Goal: Use online tool/utility: Use online tool/utility

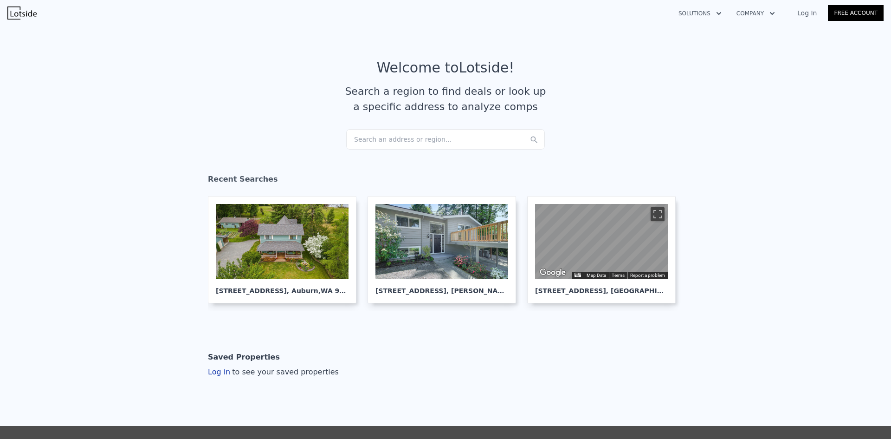
click at [369, 141] on div "Search an address or region..." at bounding box center [445, 139] width 199 height 20
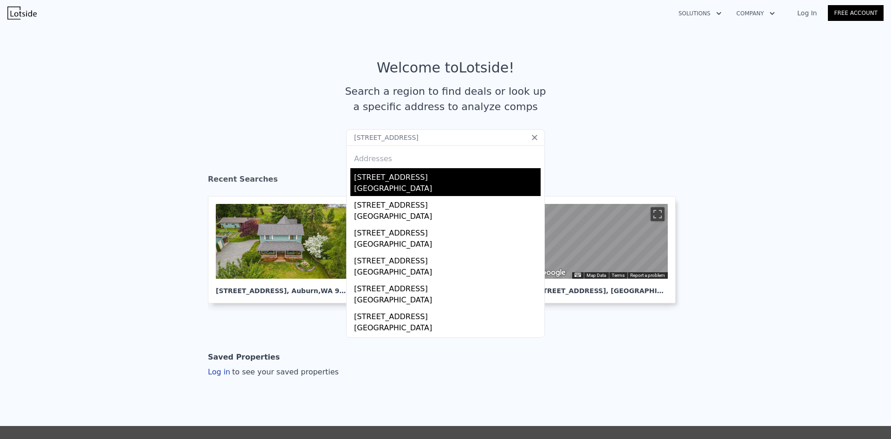
type input "[STREET_ADDRESS]"
click at [382, 180] on div "[STREET_ADDRESS]" at bounding box center [447, 175] width 187 height 15
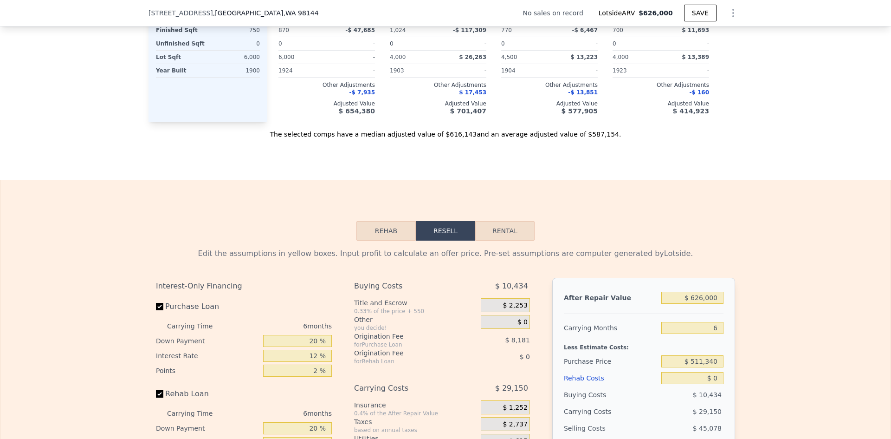
scroll to position [1296, 0]
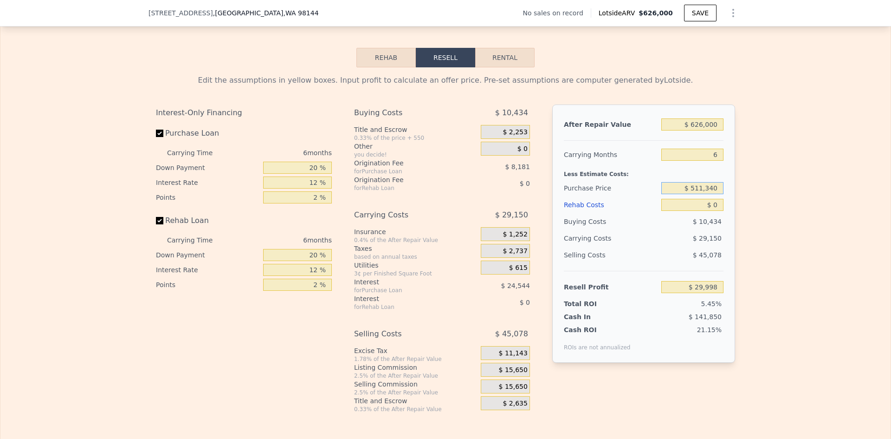
click at [706, 194] on input "$ 511,340" at bounding box center [692, 188] width 62 height 12
click at [707, 194] on input "$ 511,340" at bounding box center [692, 188] width 62 height 12
type input "$ 332,000"
click at [783, 191] on div "Edit the assumptions in yellow boxes. Input profit to calculate an offer price.…" at bounding box center [445, 239] width 890 height 345
type input "$ 221,414"
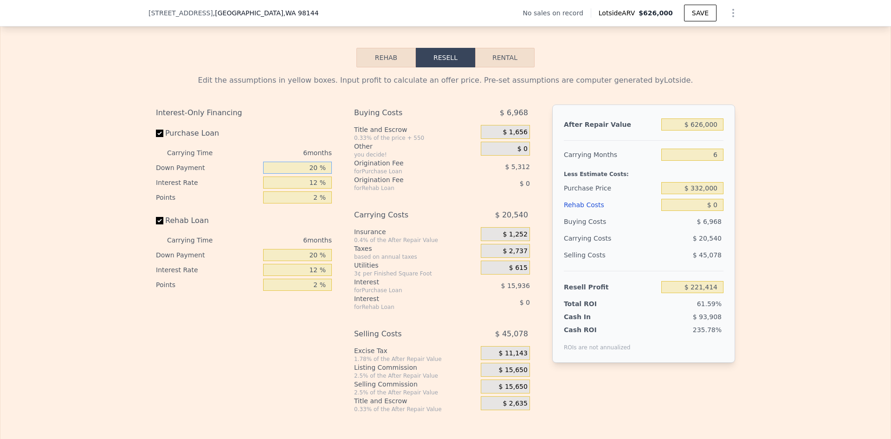
click at [311, 173] on input "20 %" at bounding box center [297, 168] width 69 height 12
type input "10 %"
type input "1 %"
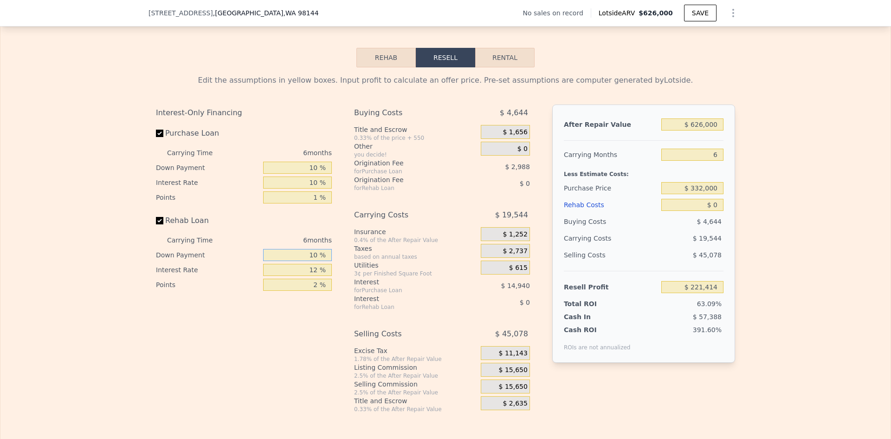
type input "10 %"
type input "$ 224,734"
type input "10 %"
type input "1 %"
click at [516, 374] on span "$ 15,650" at bounding box center [513, 370] width 29 height 8
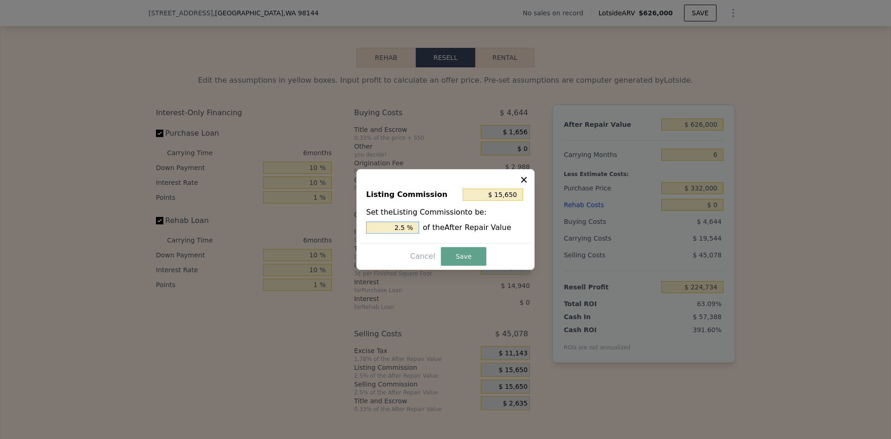
drag, startPoint x: 401, startPoint y: 228, endPoint x: 411, endPoint y: 228, distance: 10.2
click at [411, 228] on input "2.5 %" at bounding box center [392, 227] width 53 height 12
type input "$ 12,520"
type input "2 %"
drag, startPoint x: 454, startPoint y: 257, endPoint x: 451, endPoint y: 239, distance: 17.9
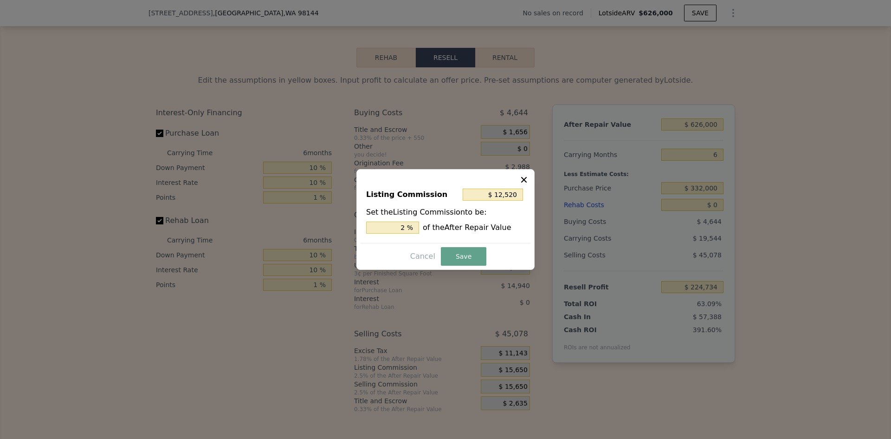
click at [455, 257] on button "Save" at bounding box center [463, 256] width 45 height 19
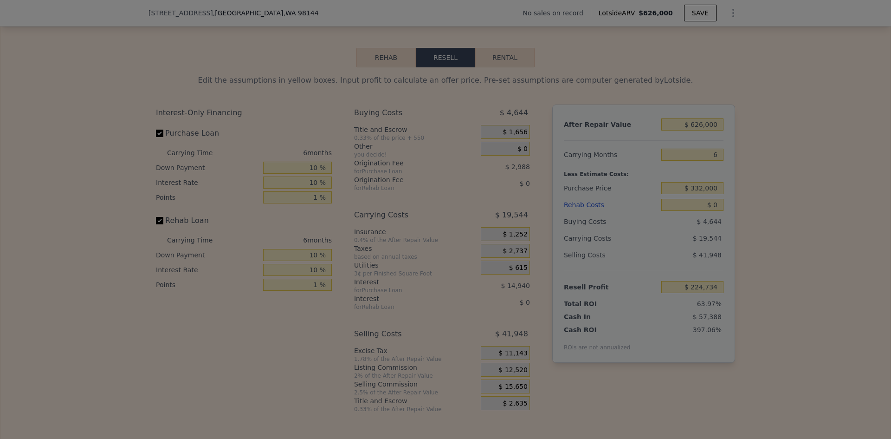
type input "$ 227,864"
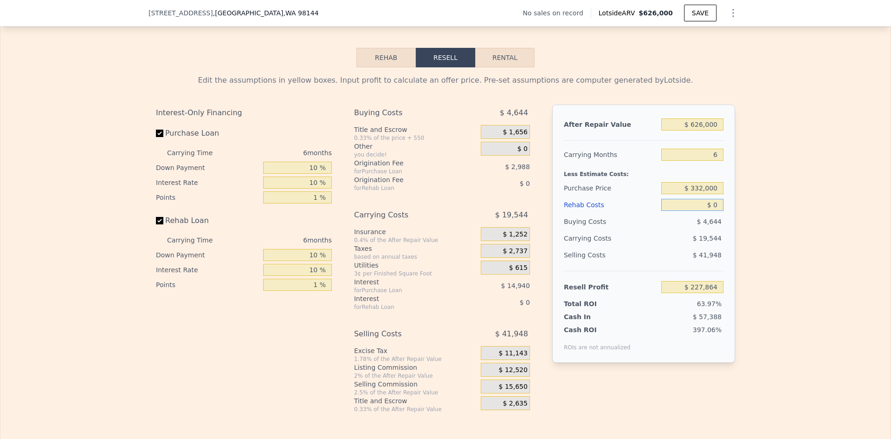
click at [718, 211] on input "$ 0" at bounding box center [692, 205] width 62 height 12
type input "$ 12,000"
type input "$ 227,737"
type input "$ 120,000"
type input "$ 101,384"
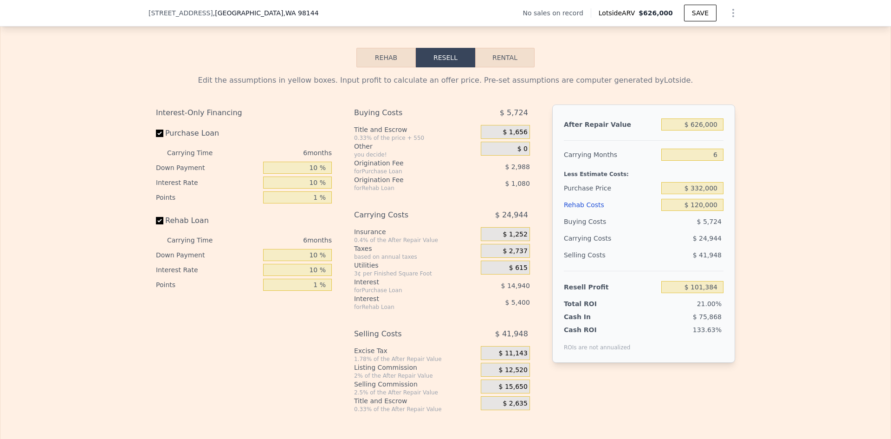
click at [739, 208] on div "Edit the assumptions in yellow boxes. Input profit to calculate an offer price.…" at bounding box center [446, 239] width 594 height 345
click at [698, 194] on input "$ 332,000" at bounding box center [692, 188] width 62 height 12
click at [748, 198] on div "Edit the assumptions in yellow boxes. Input profit to calculate an offer price.…" at bounding box center [445, 239] width 890 height 345
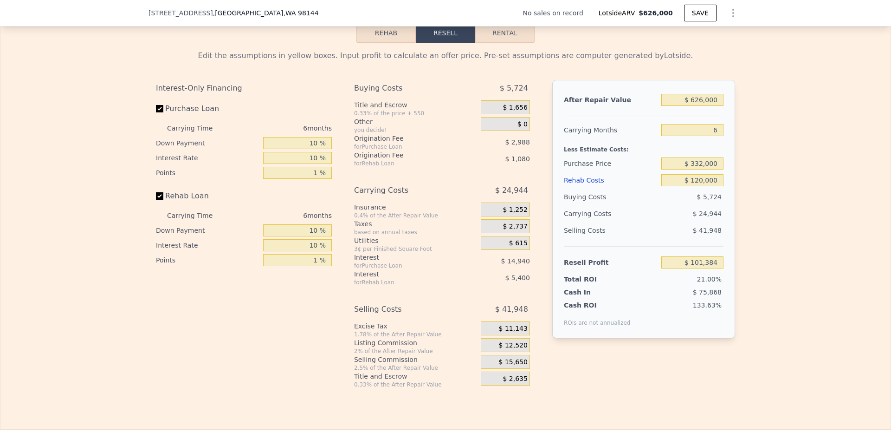
scroll to position [1343, 0]
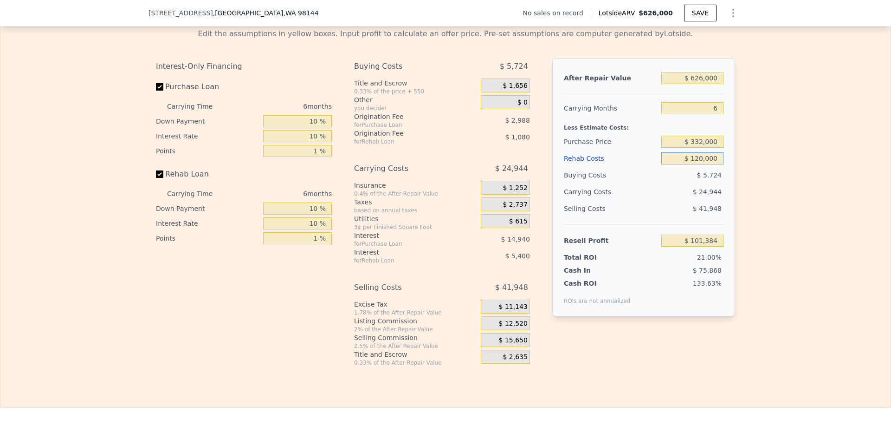
click at [708, 164] on input "$ 120,000" at bounding box center [692, 158] width 62 height 12
type input "$ 70,000"
type input "$ 154,084"
type input "$ 70,000"
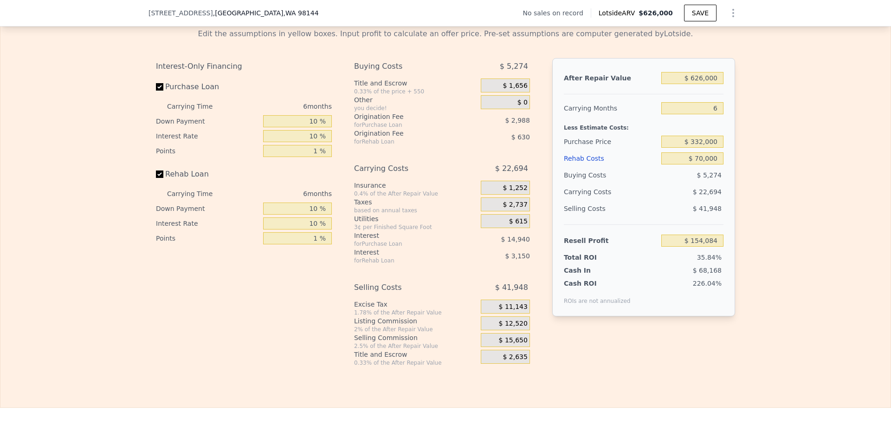
click at [745, 169] on div "Edit the assumptions in yellow boxes. Input profit to calculate an offer price.…" at bounding box center [445, 193] width 890 height 345
click at [698, 145] on input "$ 332,000" at bounding box center [692, 142] width 62 height 12
type input "$ 362,000"
click at [788, 155] on div "Edit the assumptions in yellow boxes. Input profit to calculate an offer price.…" at bounding box center [445, 193] width 890 height 345
type input "$ 122,365"
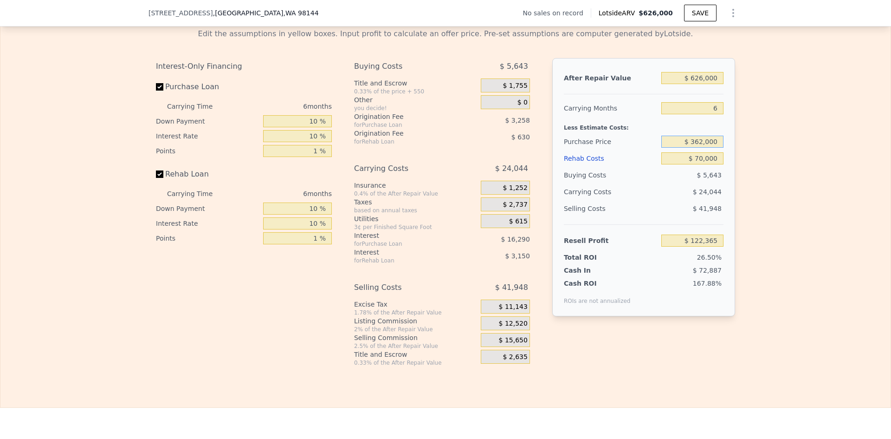
click at [700, 148] on input "$ 362,000" at bounding box center [692, 142] width 62 height 12
type input "$ 372,000"
click at [750, 157] on div "Edit the assumptions in yellow boxes. Input profit to calculate an offer price.…" at bounding box center [445, 193] width 890 height 345
type input "$ 111,791"
drag, startPoint x: 695, startPoint y: 146, endPoint x: 700, endPoint y: 146, distance: 4.7
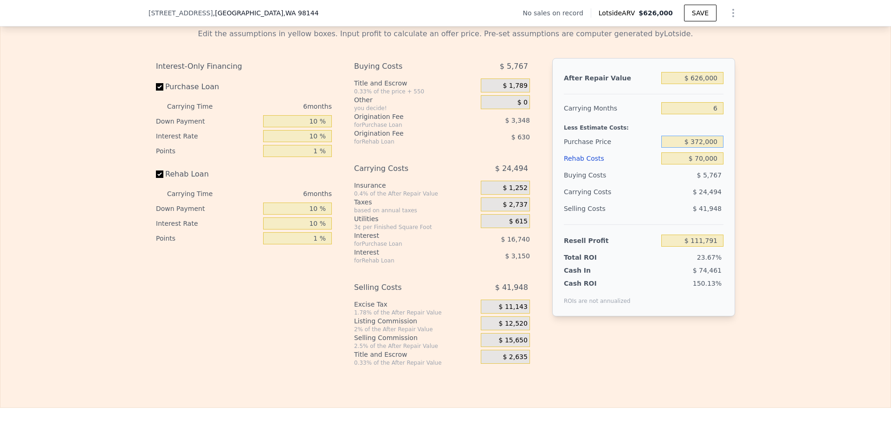
click at [700, 146] on input "$ 372,000" at bounding box center [692, 142] width 62 height 12
type input "$ 332,000"
drag, startPoint x: 764, startPoint y: 157, endPoint x: 744, endPoint y: 157, distance: 20.0
click at [764, 157] on div "Edit the assumptions in yellow boxes. Input profit to calculate an offer price.…" at bounding box center [445, 193] width 890 height 345
type input "$ 154,084"
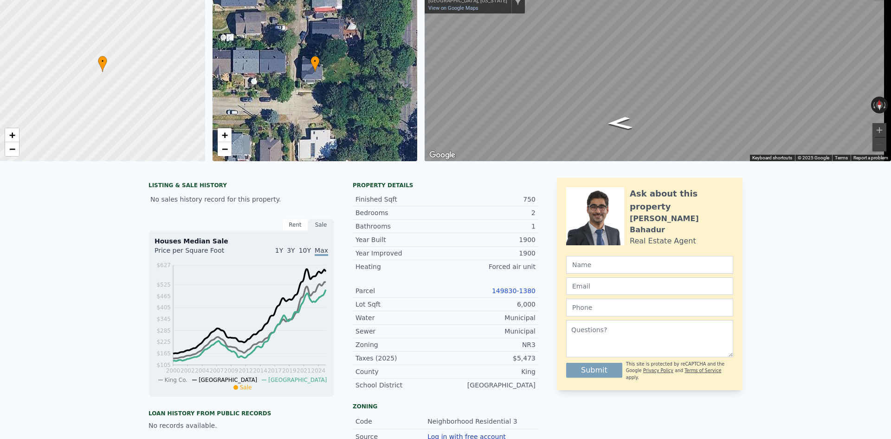
scroll to position [3, 0]
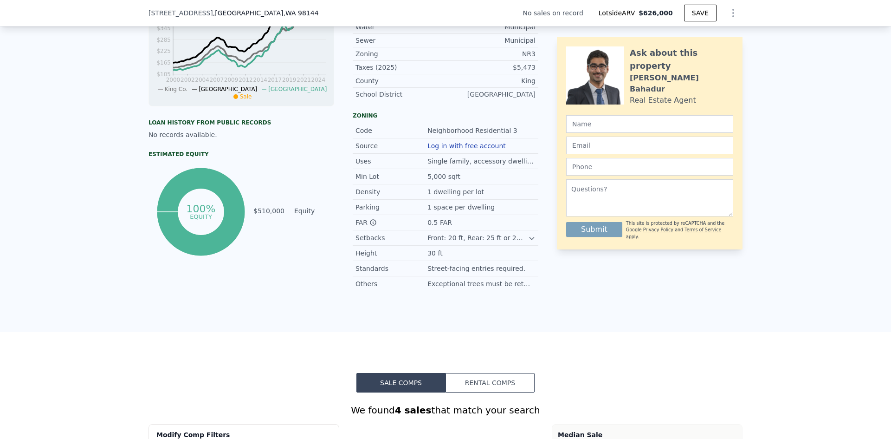
type input "$ 0"
type input "$ 29,998"
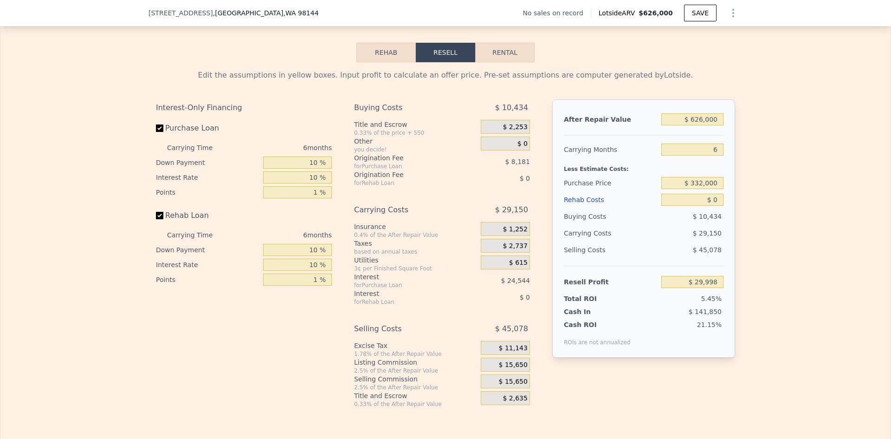
scroll to position [1303, 0]
click at [701, 188] on input "$ 332,000" at bounding box center [692, 181] width 62 height 12
type input "$ 450,000"
click at [762, 194] on div "Edit the assumptions in yellow boxes. Input profit to calculate an offer price.…" at bounding box center [445, 233] width 890 height 345
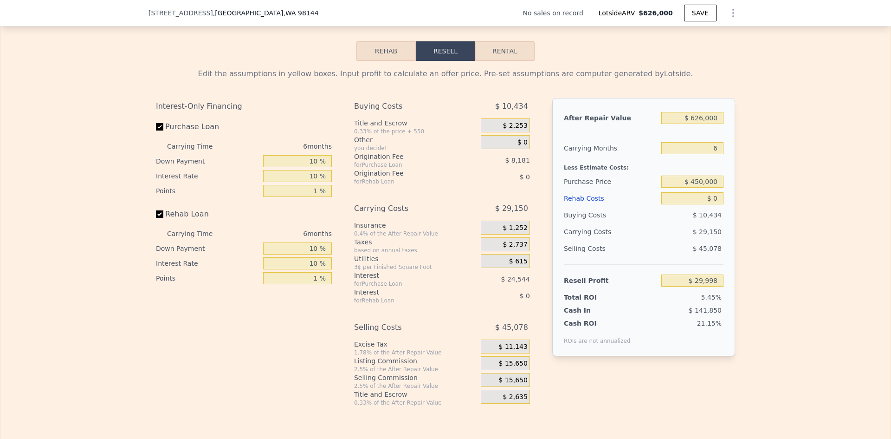
type input "$ 95,469"
click at [707, 152] on input "6" at bounding box center [692, 148] width 62 height 12
click at [742, 168] on div "Edit the assumptions in yellow boxes. Input profit to calculate an offer price.…" at bounding box center [445, 233] width 890 height 345
drag, startPoint x: 714, startPoint y: 205, endPoint x: 706, endPoint y: 205, distance: 8.4
click at [706, 204] on input "$ 0" at bounding box center [692, 198] width 62 height 12
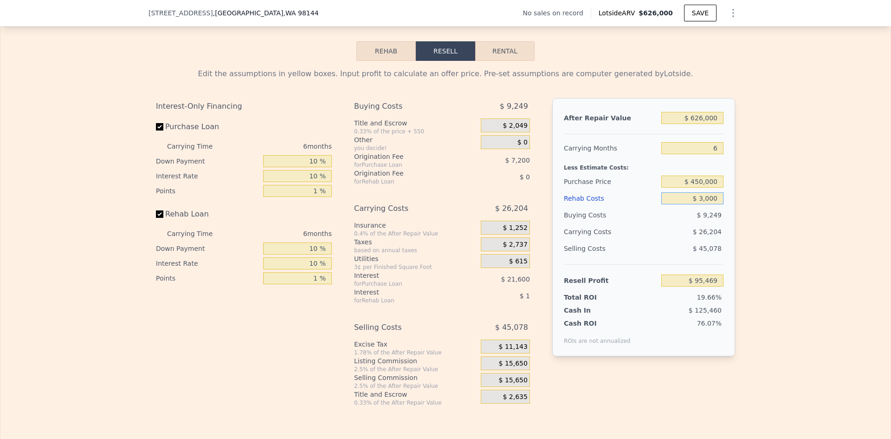
type input "$ 30,000"
type input "$ 63,549"
type input "$ 30,000"
click at [778, 220] on div "Edit the assumptions in yellow boxes. Input profit to calculate an offer price.…" at bounding box center [445, 233] width 890 height 345
click at [701, 188] on input "$ 450,000" at bounding box center [692, 181] width 62 height 12
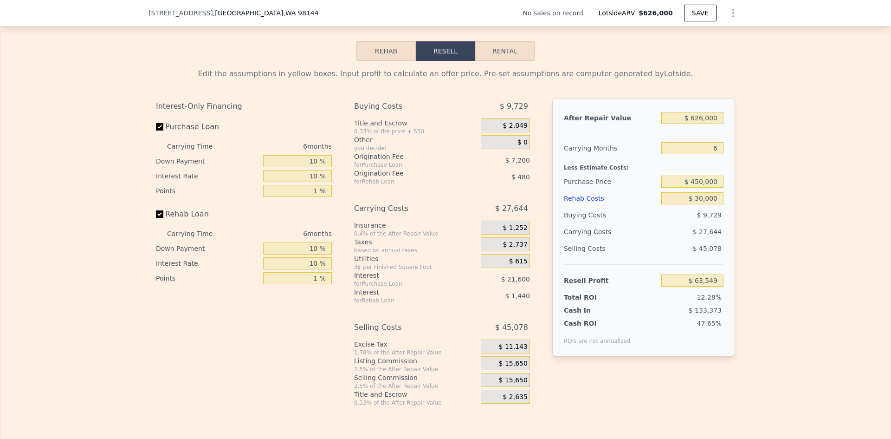
click at [741, 187] on div "Edit the assumptions in yellow boxes. Input profit to calculate an offer price.…" at bounding box center [445, 233] width 890 height 345
click at [511, 366] on span "$ 15,650" at bounding box center [513, 363] width 29 height 8
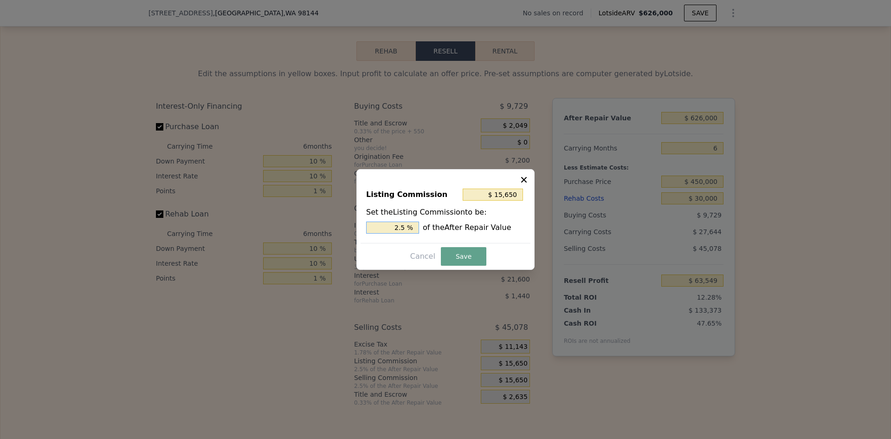
click at [404, 226] on input "2.5 %" at bounding box center [392, 227] width 53 height 12
type input "$ 12,520"
type input "2 %"
click at [470, 254] on button "Save" at bounding box center [463, 256] width 45 height 19
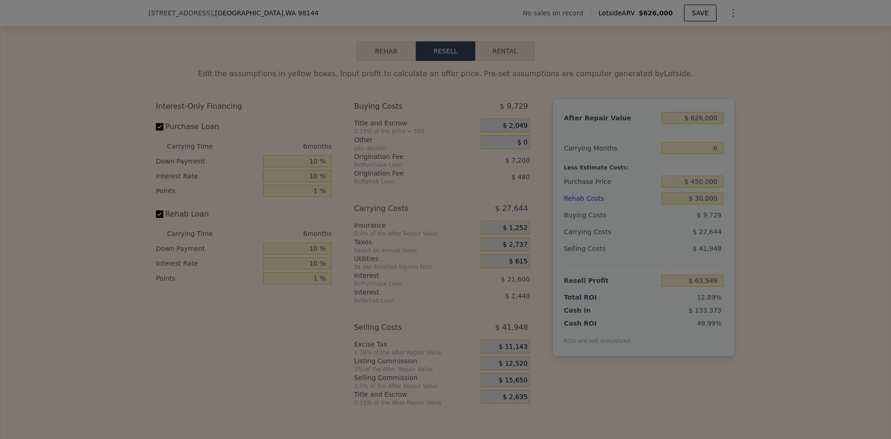
type input "$ 66,679"
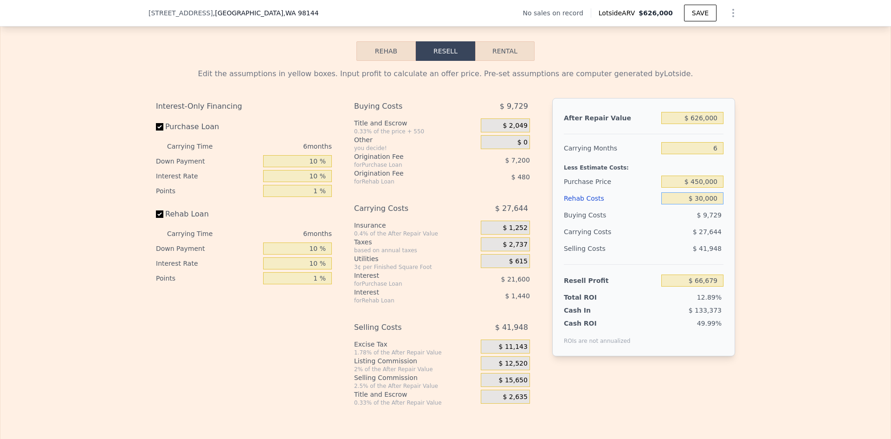
click at [694, 204] on input "$ 30,000" at bounding box center [692, 198] width 62 height 12
type input "$ 40,000"
type input "$ 56,039"
click at [764, 237] on div "Edit the assumptions in yellow boxes. Input profit to calculate an offer price.…" at bounding box center [445, 233] width 890 height 345
type input "$ 0"
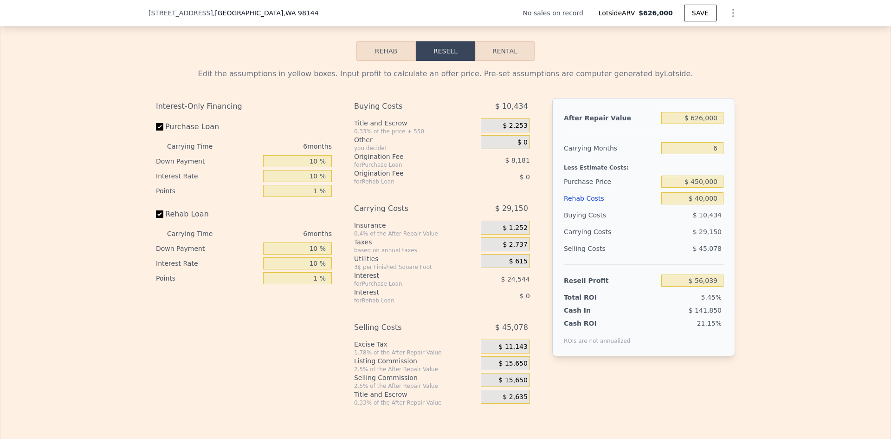
type input "$ 29,998"
click at [703, 183] on input "$ 450,000" at bounding box center [692, 181] width 62 height 12
click at [705, 182] on div "$ 450,000" at bounding box center [692, 181] width 62 height 17
type input "$ 360,000"
click at [711, 204] on input "$ 0" at bounding box center [692, 198] width 62 height 12
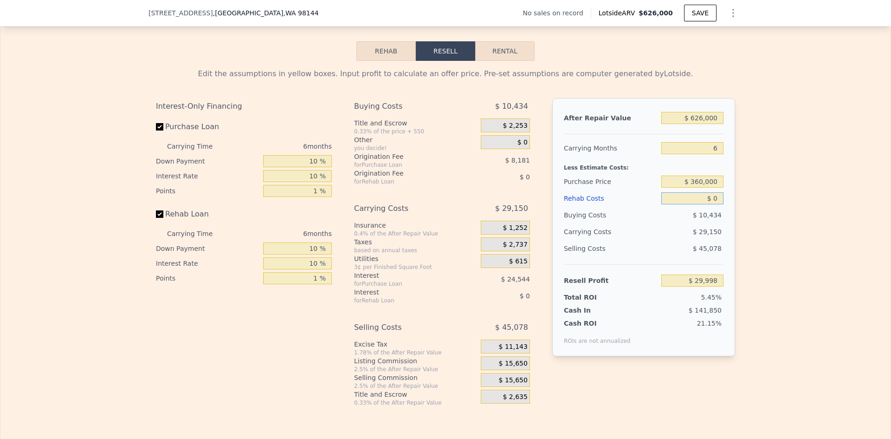
type input "$ 191,529"
drag, startPoint x: 714, startPoint y: 205, endPoint x: 704, endPoint y: 203, distance: 10.4
click at [704, 203] on input "$ 0" at bounding box center [692, 198] width 62 height 12
type input "$ 70,000"
type input "$ 117,049"
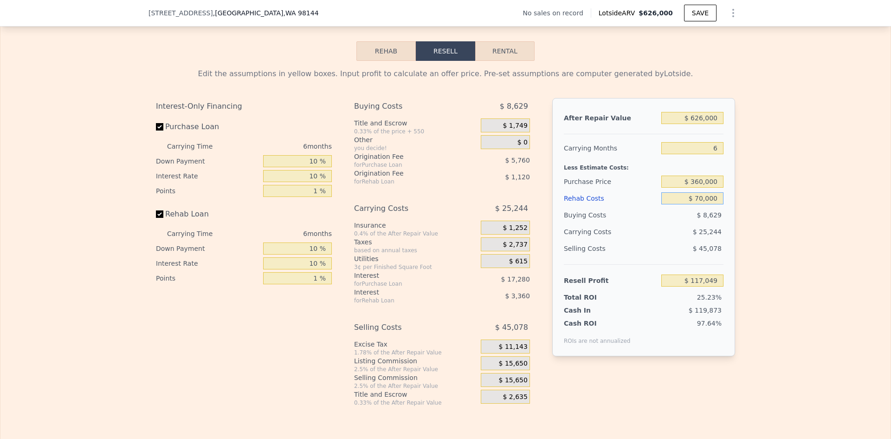
type input "$ 70,000"
click at [783, 210] on div "Edit the assumptions in yellow boxes. Input profit to calculate an offer price.…" at bounding box center [445, 233] width 890 height 345
click at [708, 185] on input "$ 360,000" at bounding box center [692, 181] width 62 height 12
click at [755, 191] on div "Edit the assumptions in yellow boxes. Input profit to calculate an offer price.…" at bounding box center [445, 233] width 890 height 345
click at [690, 188] on input "$ 360,000" at bounding box center [692, 181] width 62 height 12
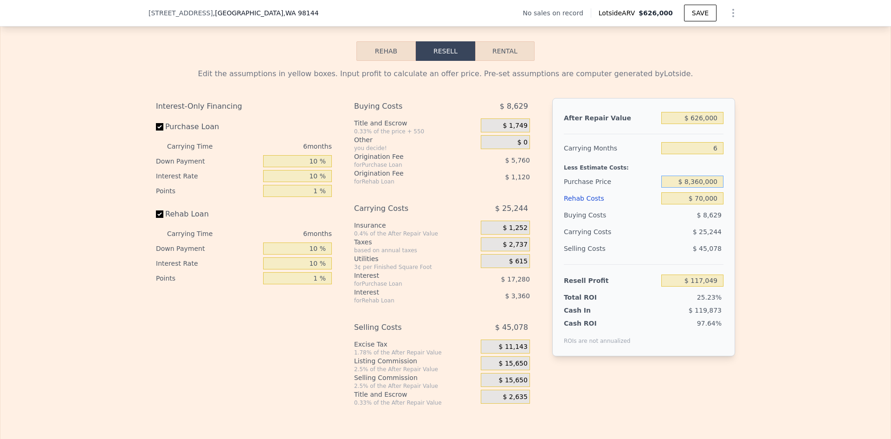
type input "$ 8,360,000"
click at [757, 198] on div "Edit the assumptions in yellow boxes. Input profit to calculate an offer price.…" at bounding box center [445, 233] width 890 height 345
type input "-$ 8,421,591"
drag, startPoint x: 699, startPoint y: 188, endPoint x: 677, endPoint y: 187, distance: 22.3
click at [677, 187] on input "$ 8,360,000" at bounding box center [692, 181] width 62 height 12
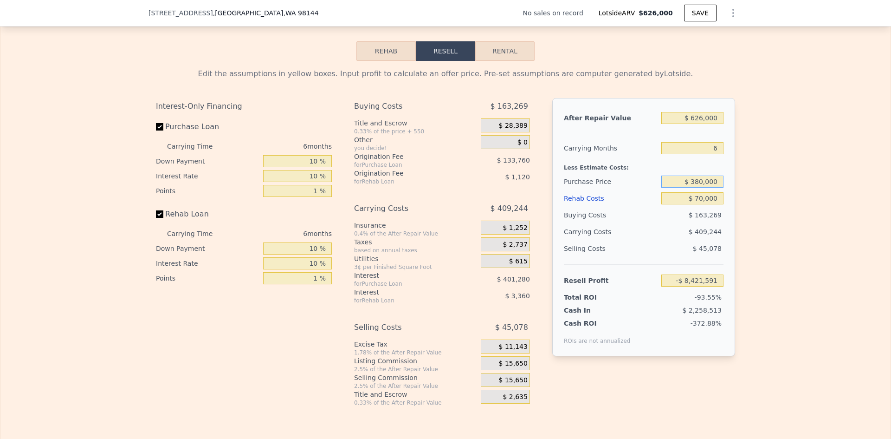
type input "$ 380,000"
click at [746, 198] on div "Edit the assumptions in yellow boxes. Input profit to calculate an offer price.…" at bounding box center [445, 233] width 890 height 345
type input "$ 95,703"
drag, startPoint x: 693, startPoint y: 188, endPoint x: 699, endPoint y: 188, distance: 5.6
click at [699, 188] on input "$ 380,000" at bounding box center [692, 181] width 62 height 12
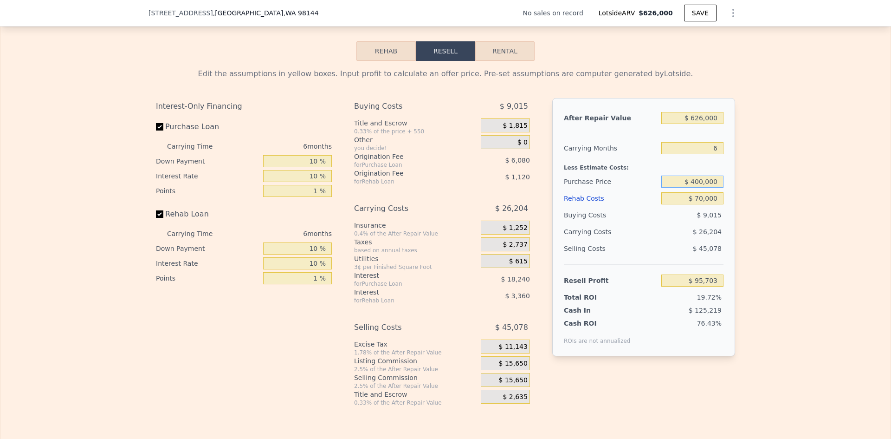
type input "$ 400,000"
drag, startPoint x: 750, startPoint y: 203, endPoint x: 744, endPoint y: 204, distance: 5.3
click at [750, 202] on div "Edit the assumptions in yellow boxes. Input profit to calculate an offer price.…" at bounding box center [445, 233] width 890 height 345
type input "$ 74,356"
click at [518, 368] on span "$ 15,650" at bounding box center [513, 363] width 29 height 8
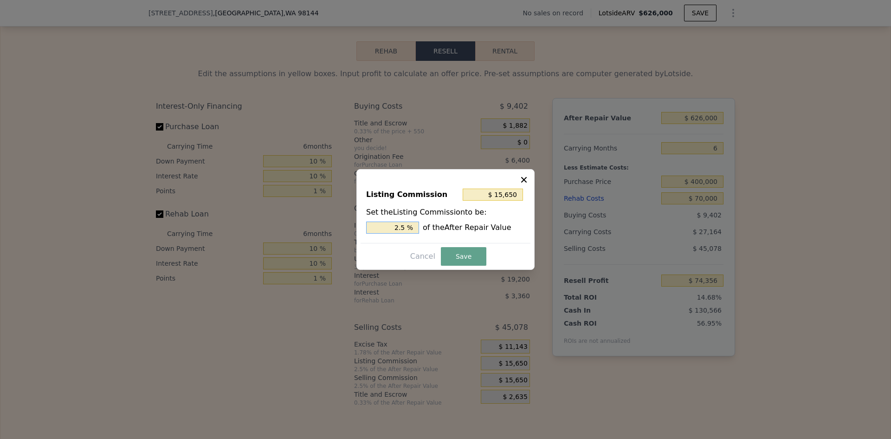
drag, startPoint x: 400, startPoint y: 228, endPoint x: 407, endPoint y: 228, distance: 6.5
click at [406, 228] on input "2.5 %" at bounding box center [392, 227] width 53 height 12
type input "$ 12,520"
type input "2 %"
click at [466, 257] on button "Save" at bounding box center [463, 256] width 45 height 19
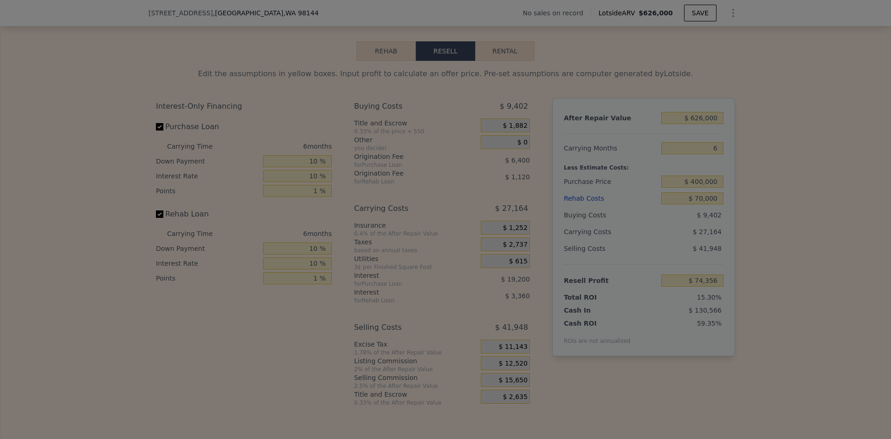
type input "$ 77,486"
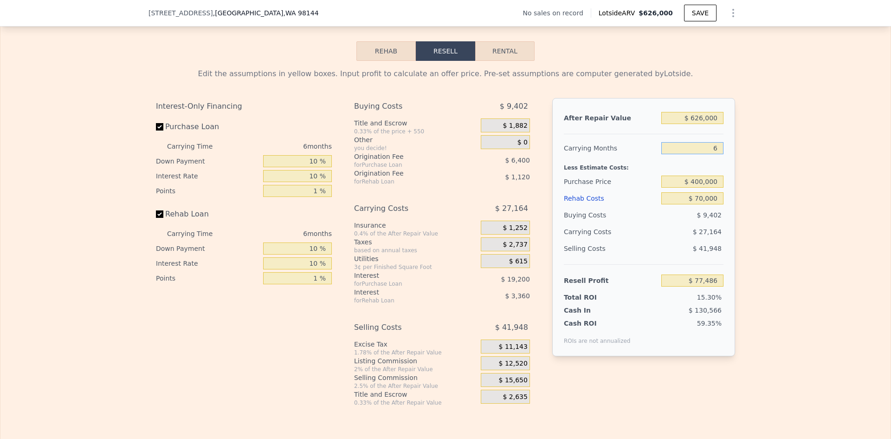
drag, startPoint x: 716, startPoint y: 157, endPoint x: 707, endPoint y: 156, distance: 9.3
click at [707, 154] on input "6" at bounding box center [692, 148] width 62 height 12
type input "4"
type input "$ 86,541"
type input "4"
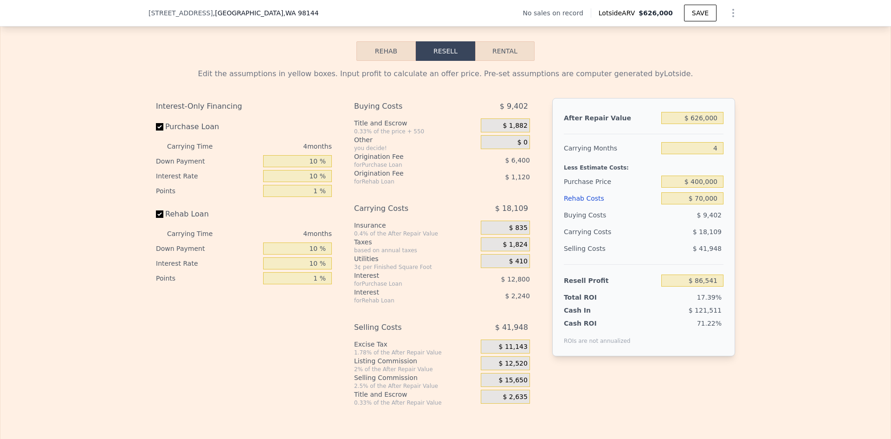
click at [744, 201] on div "Edit the assumptions in yellow boxes. Input profit to calculate an offer price.…" at bounding box center [445, 233] width 890 height 345
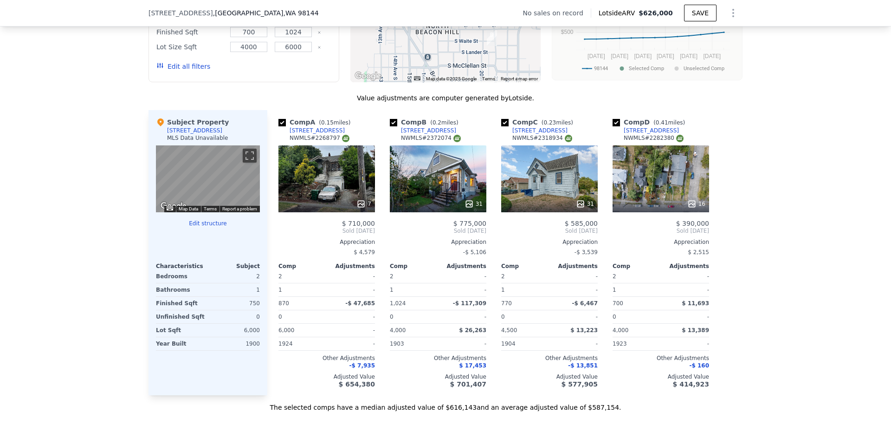
scroll to position [885, 0]
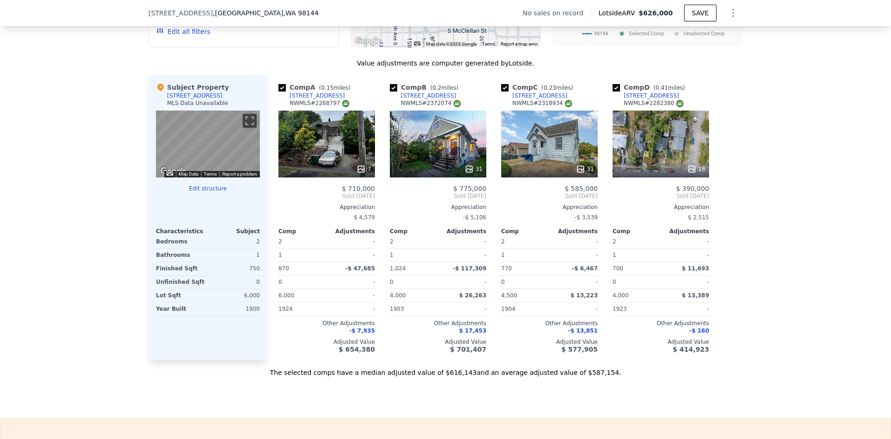
click at [576, 172] on icon at bounding box center [580, 168] width 9 height 9
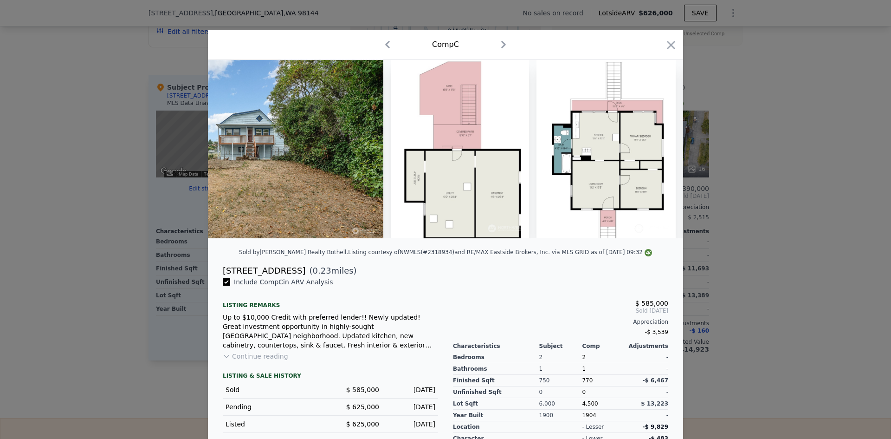
scroll to position [0, 7798]
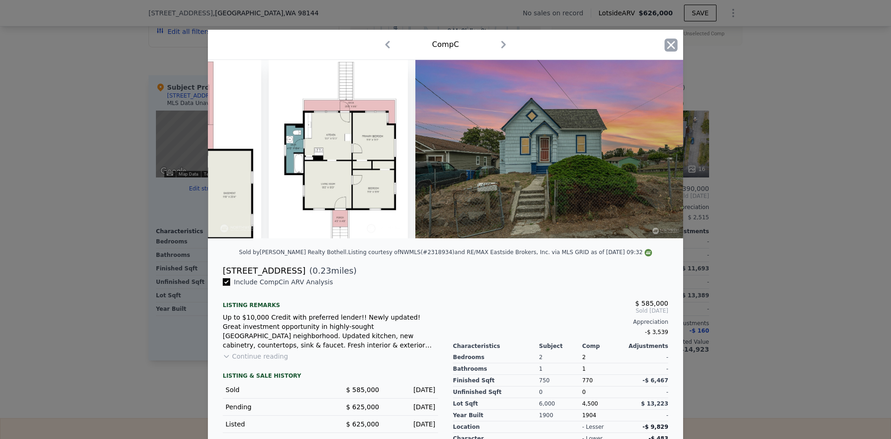
click at [669, 48] on icon "button" at bounding box center [671, 45] width 13 height 13
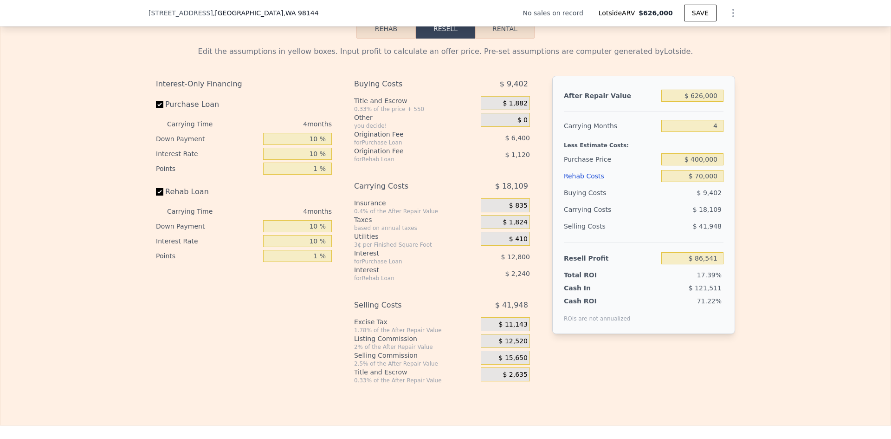
scroll to position [1349, 0]
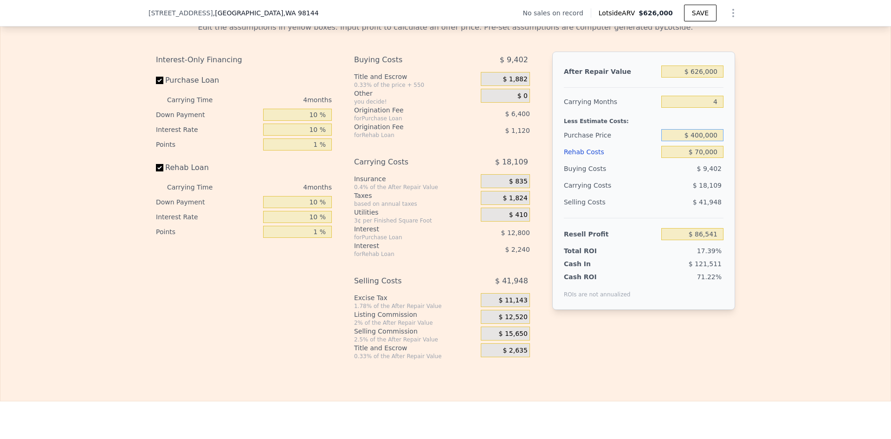
drag, startPoint x: 695, startPoint y: 141, endPoint x: 700, endPoint y: 140, distance: 5.3
click at [699, 141] on input "$ 400,000" at bounding box center [692, 135] width 62 height 12
type input "$ 450,000"
click at [739, 149] on div "Edit the assumptions in yellow boxes. Input profit to calculate an offer price.…" at bounding box center [446, 186] width 594 height 345
type input "$ 33,974"
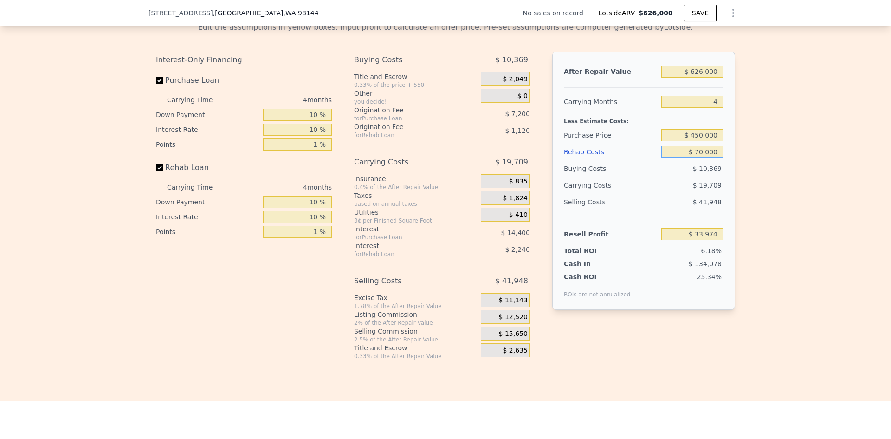
click at [701, 158] on input "$ 70,000" at bounding box center [692, 152] width 62 height 12
type input "$ 0000"
type input "$ 107,334"
drag, startPoint x: 702, startPoint y: 158, endPoint x: 707, endPoint y: 155, distance: 5.9
click at [733, 158] on div "Edit the assumptions in yellow boxes. Input profit to calculate an offer price.…" at bounding box center [446, 186] width 594 height 345
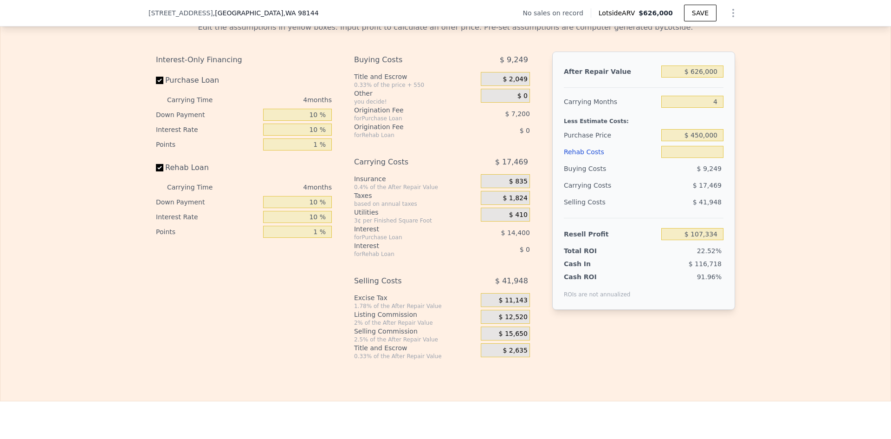
click at [763, 166] on div "Edit the assumptions in yellow boxes. Input profit to calculate an offer price.…" at bounding box center [445, 186] width 890 height 345
click at [712, 158] on input "text" at bounding box center [692, 152] width 62 height 12
type input "$ 70"
type input "$ 107,259"
type input "$ 70,000"
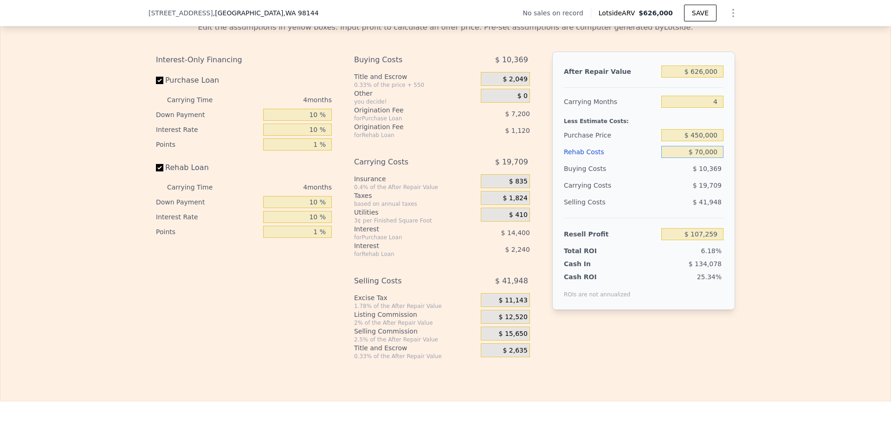
type input "$ 33,974"
type input "$ 70,000"
click at [698, 141] on input "$ 450,000" at bounding box center [692, 135] width 62 height 12
type input "$ 420,000"
click at [756, 152] on div "Edit the assumptions in yellow boxes. Input profit to calculate an offer price.…" at bounding box center [445, 186] width 890 height 345
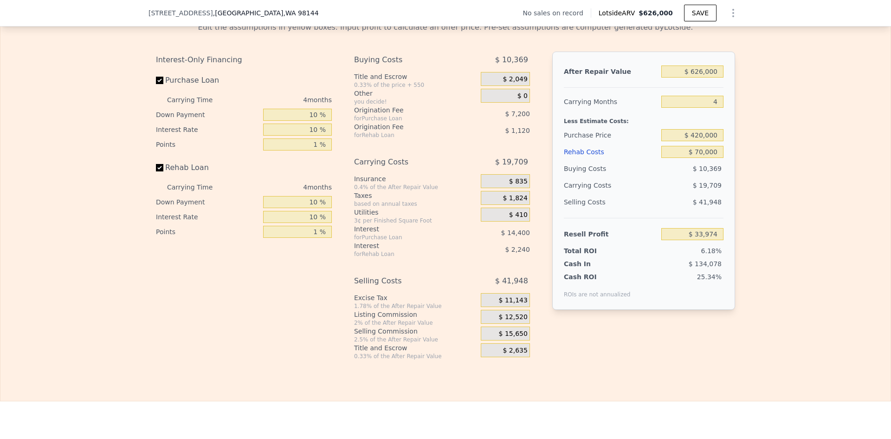
type input "$ 65,514"
click at [699, 141] on input "$ 420,000" at bounding box center [692, 135] width 62 height 12
type input "$ 430,000"
click at [742, 152] on div "Edit the assumptions in yellow boxes. Input profit to calculate an offer price.…" at bounding box center [445, 186] width 890 height 345
type input "$ 55,001"
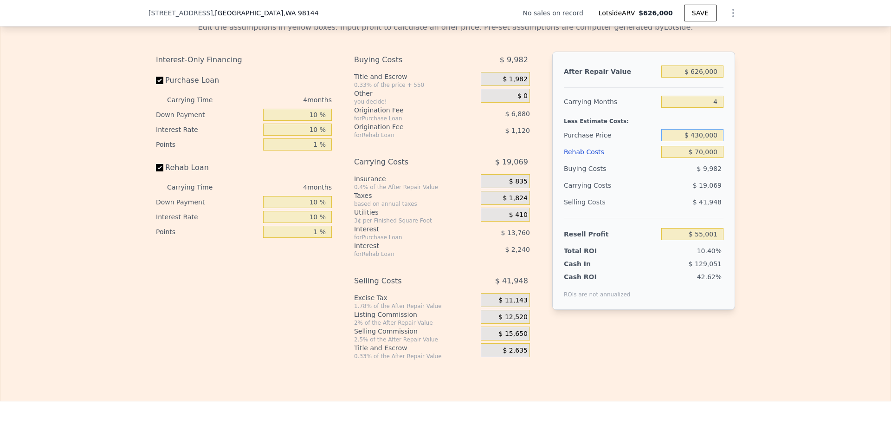
click at [698, 141] on input "$ 430,000" at bounding box center [692, 135] width 62 height 12
type input "$ 370,000"
click at [773, 158] on div "Edit the assumptions in yellow boxes. Input profit to calculate an offer price.…" at bounding box center [445, 186] width 890 height 345
type input "$ 118,081"
click at [697, 141] on input "$ 370,000" at bounding box center [692, 135] width 62 height 12
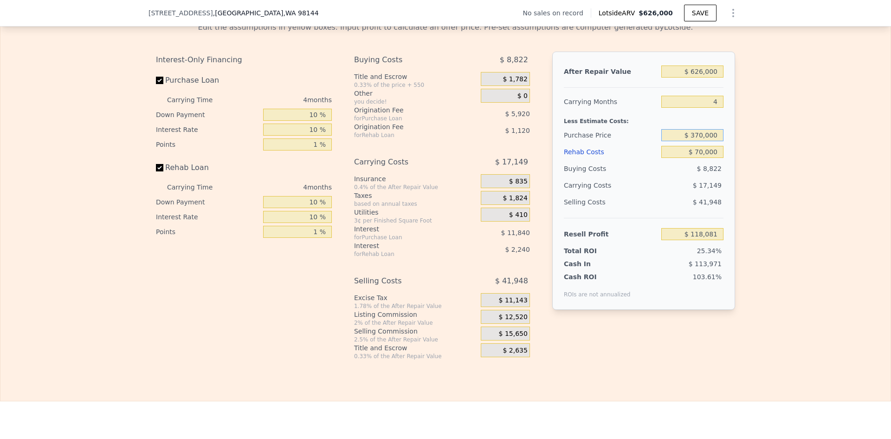
drag, startPoint x: 690, startPoint y: 141, endPoint x: 700, endPoint y: 141, distance: 9.7
click at [700, 141] on input "$ 370,000" at bounding box center [692, 135] width 62 height 12
type input "$ 400,000"
click at [749, 145] on div "Edit the assumptions in yellow boxes. Input profit to calculate an offer price.…" at bounding box center [445, 186] width 890 height 345
type input "$ 86,541"
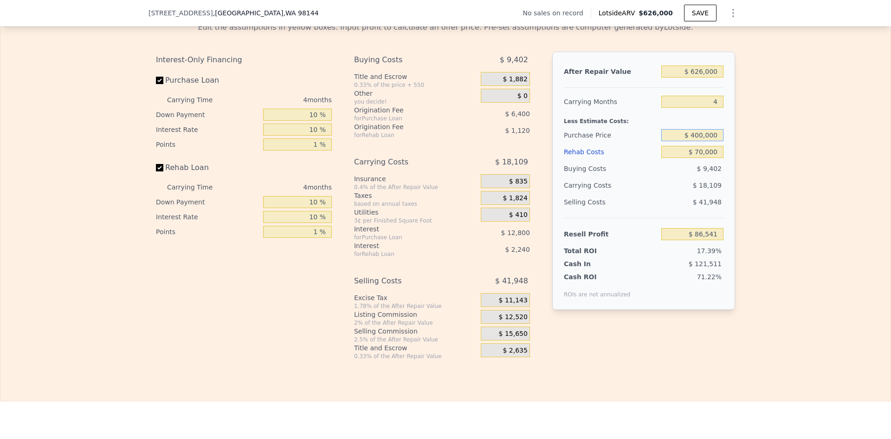
drag, startPoint x: 692, startPoint y: 142, endPoint x: 699, endPoint y: 141, distance: 7.4
click at [699, 141] on input "$ 400,000" at bounding box center [692, 135] width 62 height 12
type input "$ 360,000"
click at [741, 151] on div "Edit the assumptions in yellow boxes. Input profit to calculate an offer price.…" at bounding box center [445, 186] width 890 height 345
type input "$ 128,594"
